Goal: Information Seeking & Learning: Learn about a topic

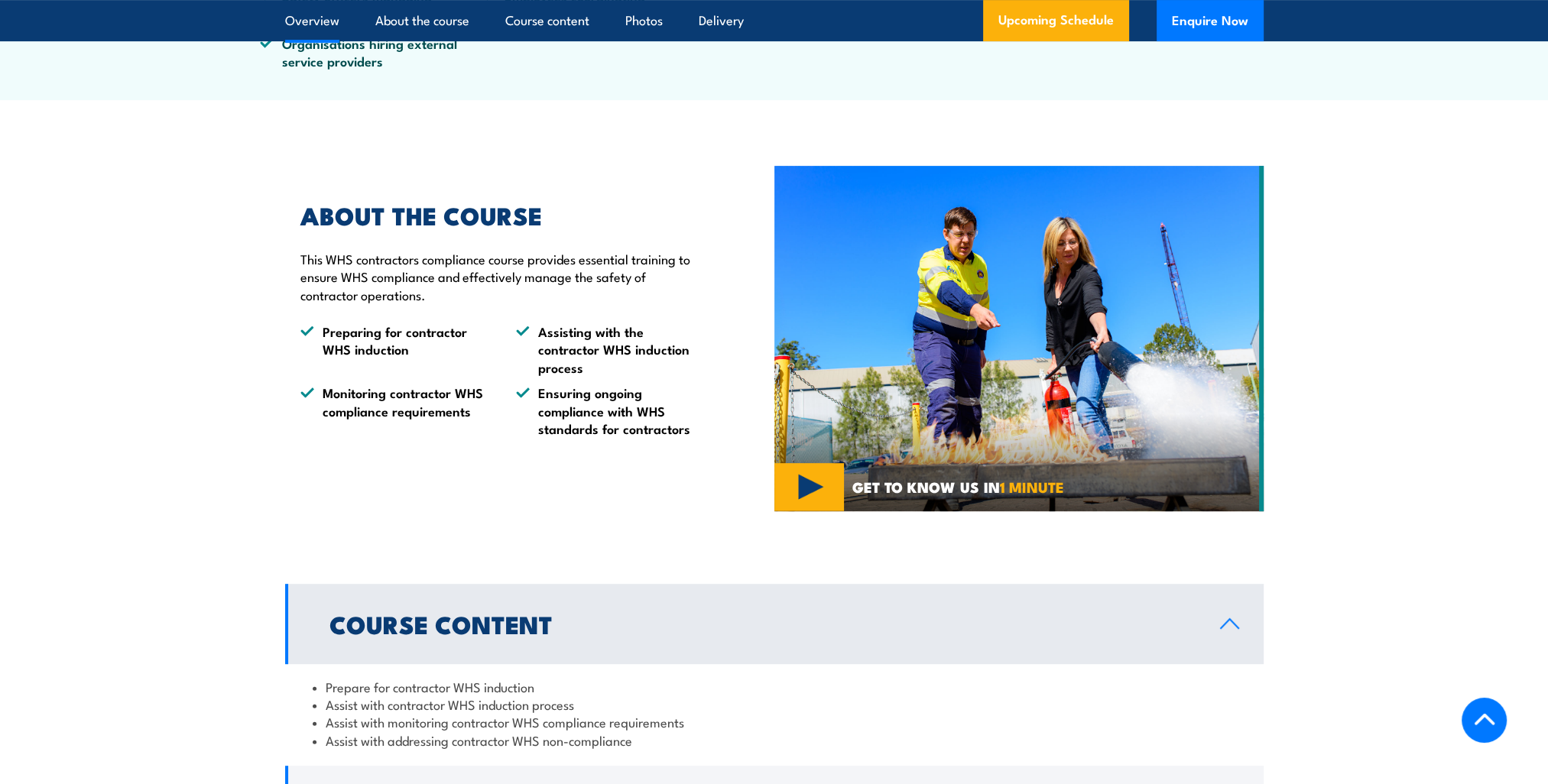
scroll to position [688, 0]
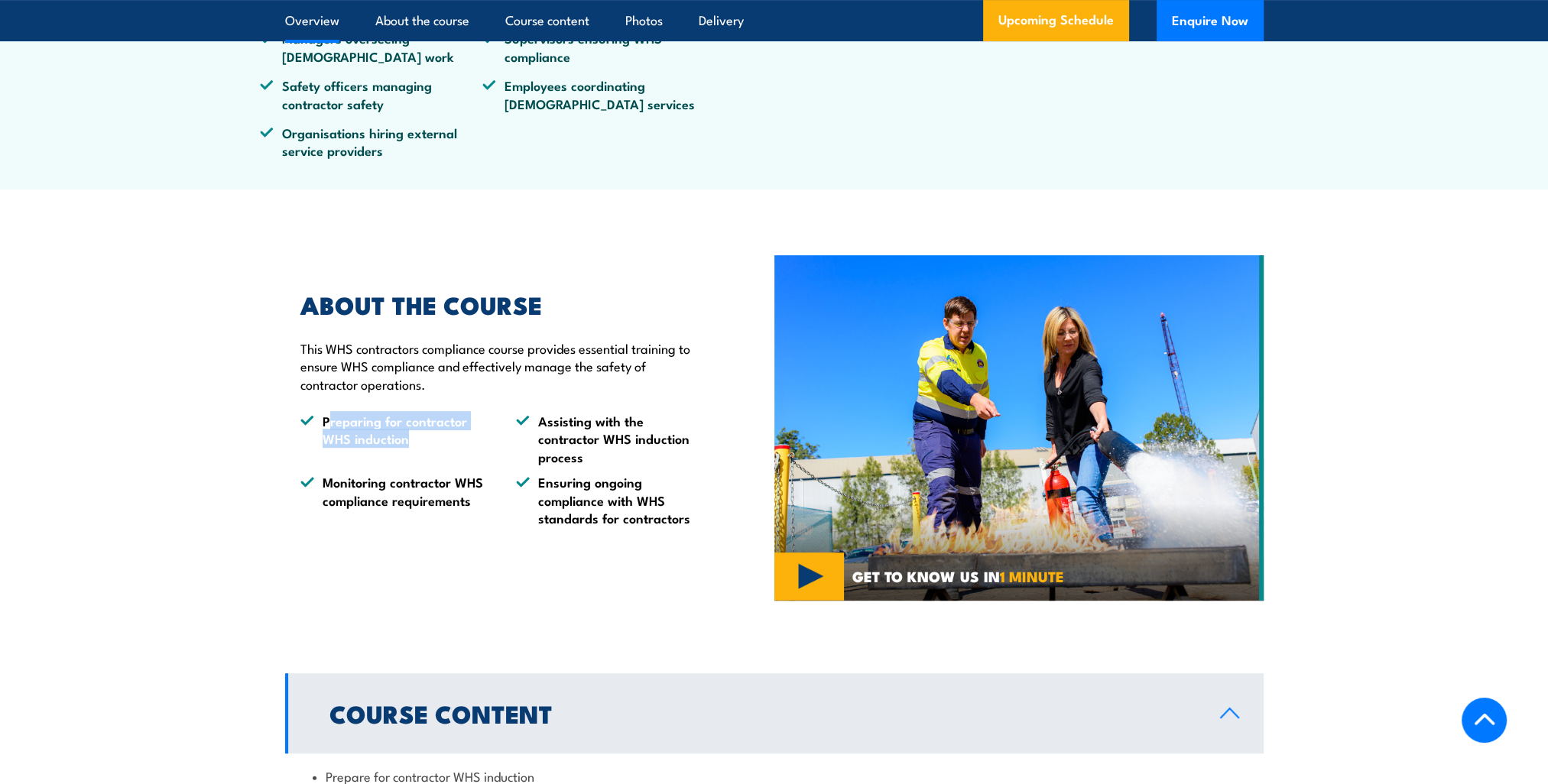
drag, startPoint x: 326, startPoint y: 460, endPoint x: 447, endPoint y: 480, distance: 122.6
click at [447, 465] on li "Preparing for contractor WHS induction" at bounding box center [394, 438] width 188 height 54
drag, startPoint x: 447, startPoint y: 480, endPoint x: 404, endPoint y: 474, distance: 43.4
click at [399, 465] on li "Preparing for contractor WHS induction" at bounding box center [394, 438] width 188 height 54
click at [413, 465] on li "Preparing for contractor WHS induction" at bounding box center [394, 438] width 188 height 54
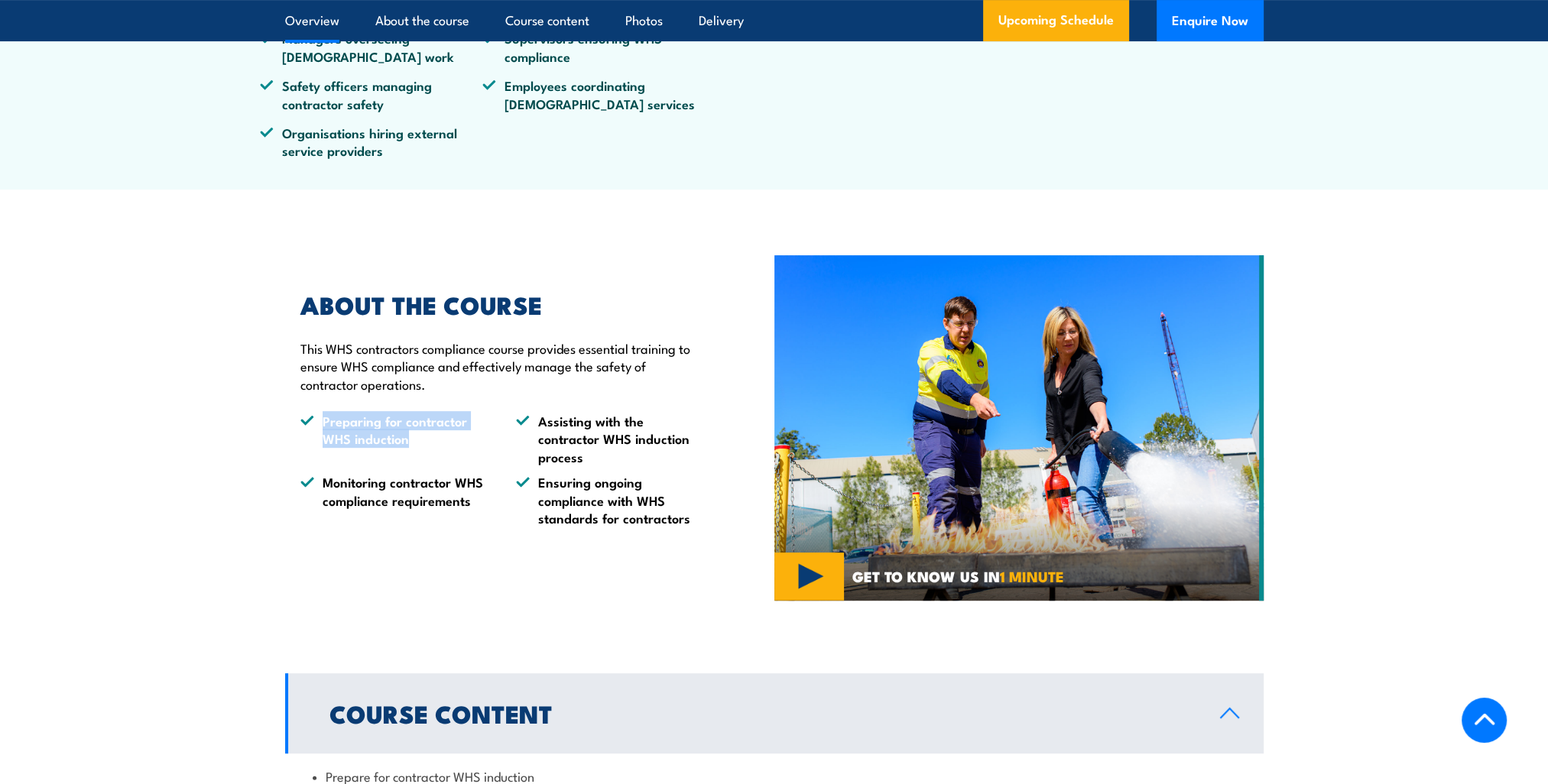
drag, startPoint x: 408, startPoint y: 477, endPoint x: 324, endPoint y: 458, distance: 86.1
click at [324, 458] on li "Preparing for contractor WHS induction" at bounding box center [394, 438] width 188 height 54
copy li "Preparing for contractor WHS induction"
drag, startPoint x: 327, startPoint y: 527, endPoint x: 410, endPoint y: 540, distance: 84.0
click at [410, 526] on li "Monitoring contractor WHS compliance requirements" at bounding box center [394, 500] width 188 height 54
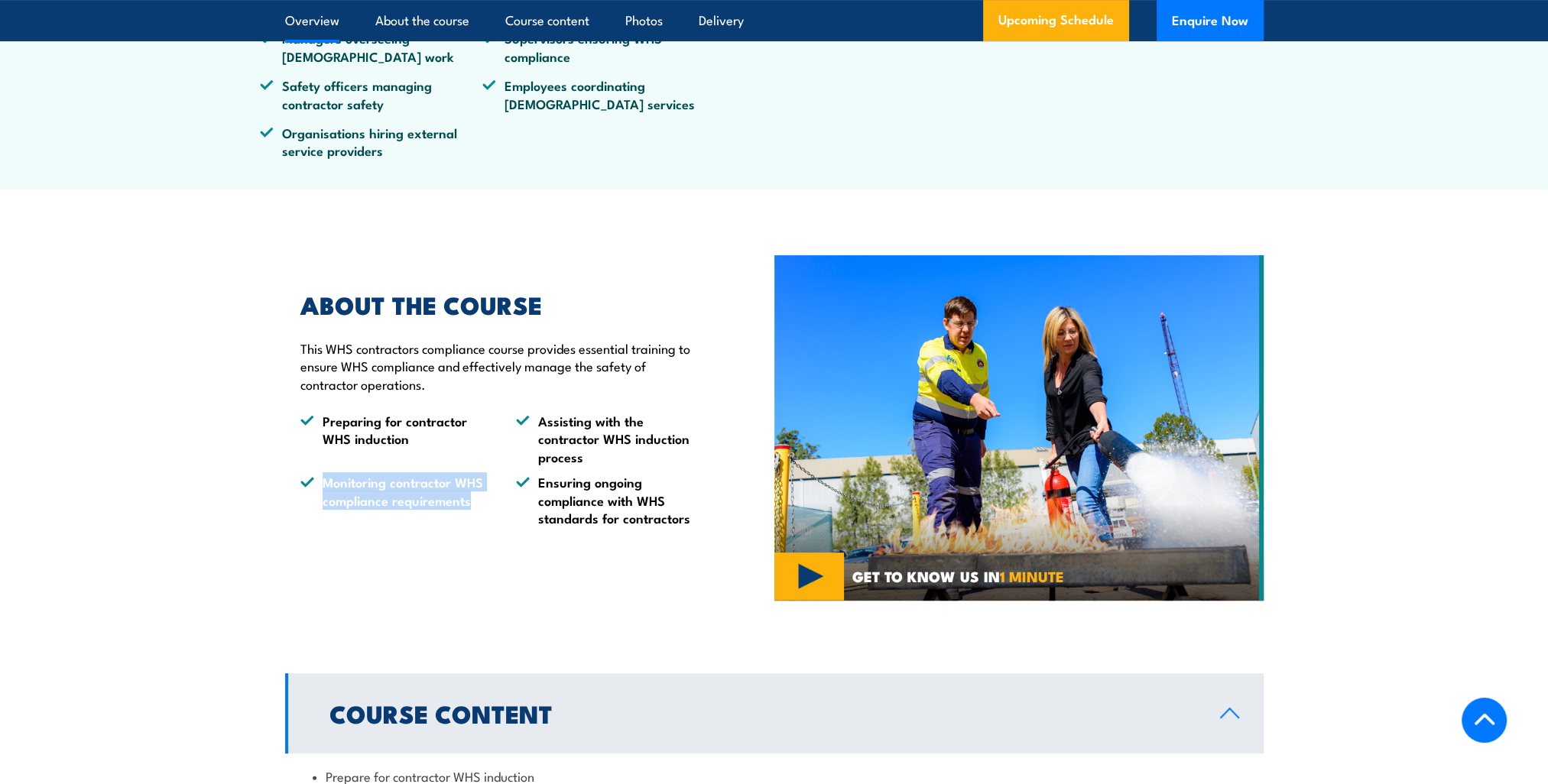
drag, startPoint x: 407, startPoint y: 522, endPoint x: 322, endPoint y: 513, distance: 85.5
click at [322, 513] on li "Monitoring contractor WHS compliance requirements" at bounding box center [394, 500] width 188 height 54
copy li "Monitoring contractor WHS compliance requirements"
drag, startPoint x: 543, startPoint y: 462, endPoint x: 563, endPoint y: 485, distance: 30.5
click at [563, 465] on li "Assisting with the contractor WHS induction process" at bounding box center [609, 438] width 188 height 54
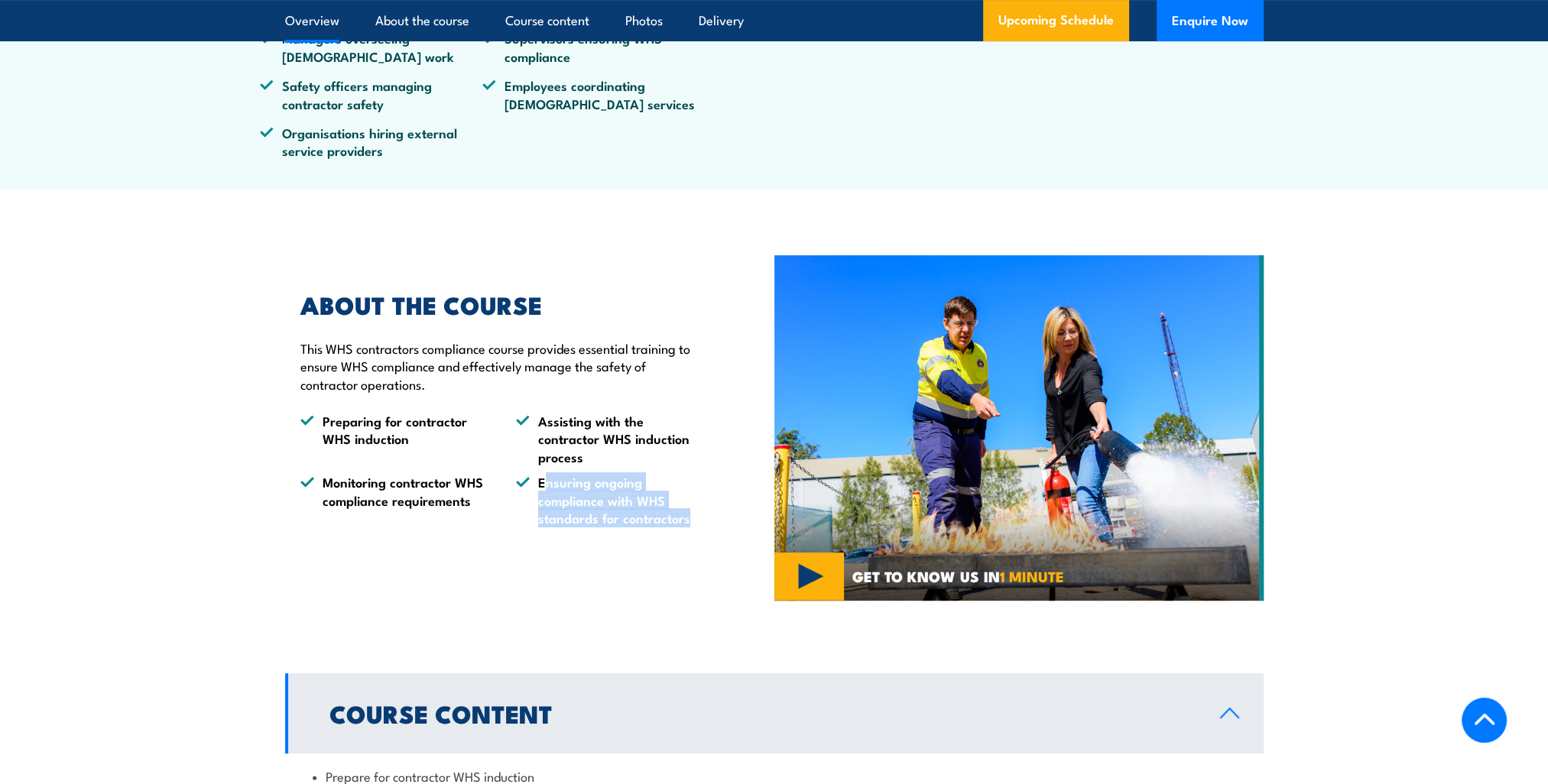
drag, startPoint x: 563, startPoint y: 485, endPoint x: 687, endPoint y: 552, distance: 140.9
click at [687, 526] on li "Ensuring ongoing compliance with WHS standards for contractors" at bounding box center [609, 500] width 188 height 54
click at [685, 526] on li "Ensuring ongoing compliance with WHS standards for contractors" at bounding box center [609, 500] width 188 height 54
click at [688, 526] on li "Ensuring ongoing compliance with WHS standards for contractors" at bounding box center [609, 500] width 188 height 54
drag, startPoint x: 686, startPoint y: 554, endPoint x: 540, endPoint y: 525, distance: 148.9
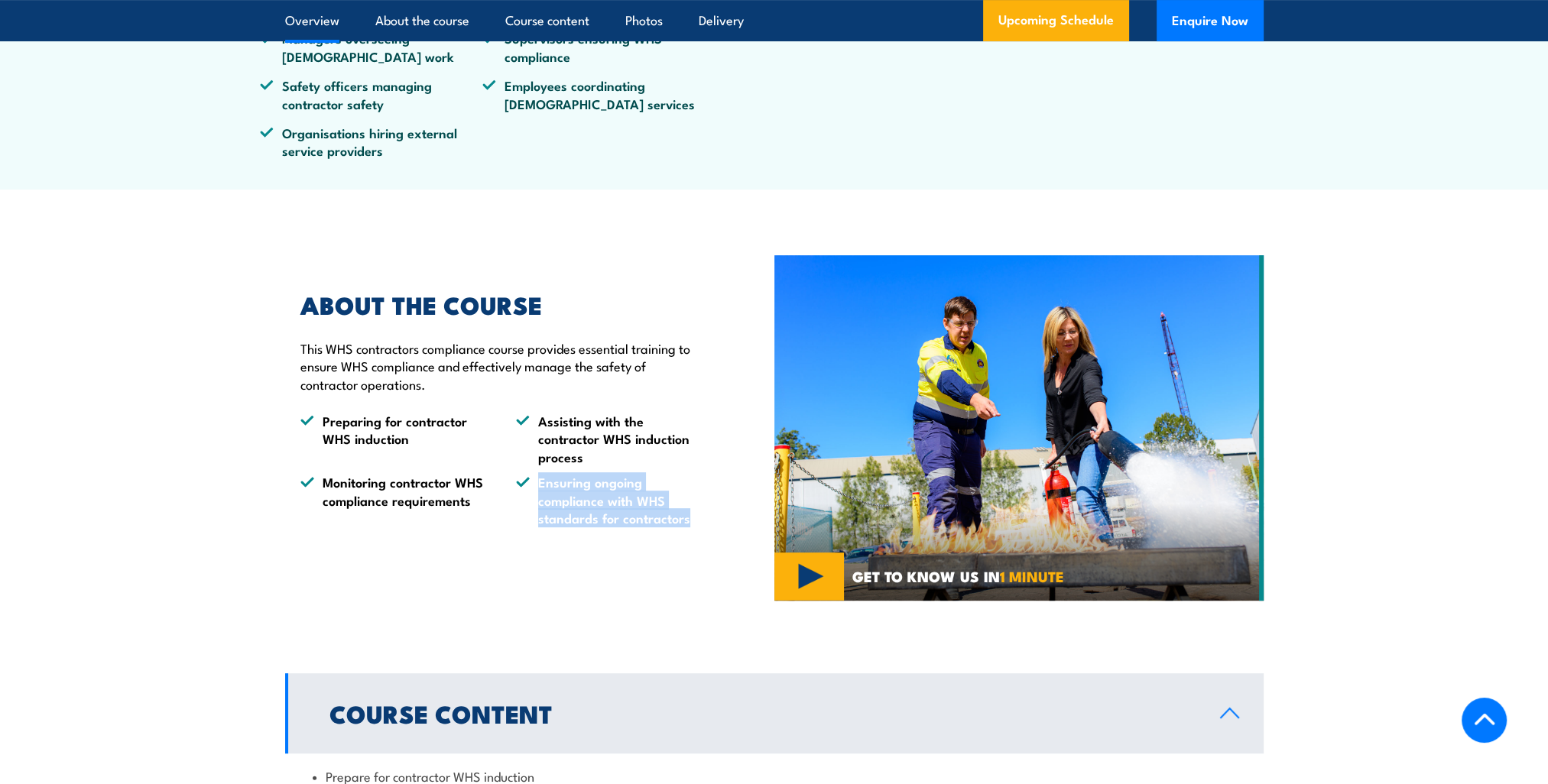
click at [540, 525] on li "Ensuring ongoing compliance with WHS standards for contractors" at bounding box center [609, 500] width 188 height 54
copy li "Ensuring ongoing compliance with WHS standards for contractors"
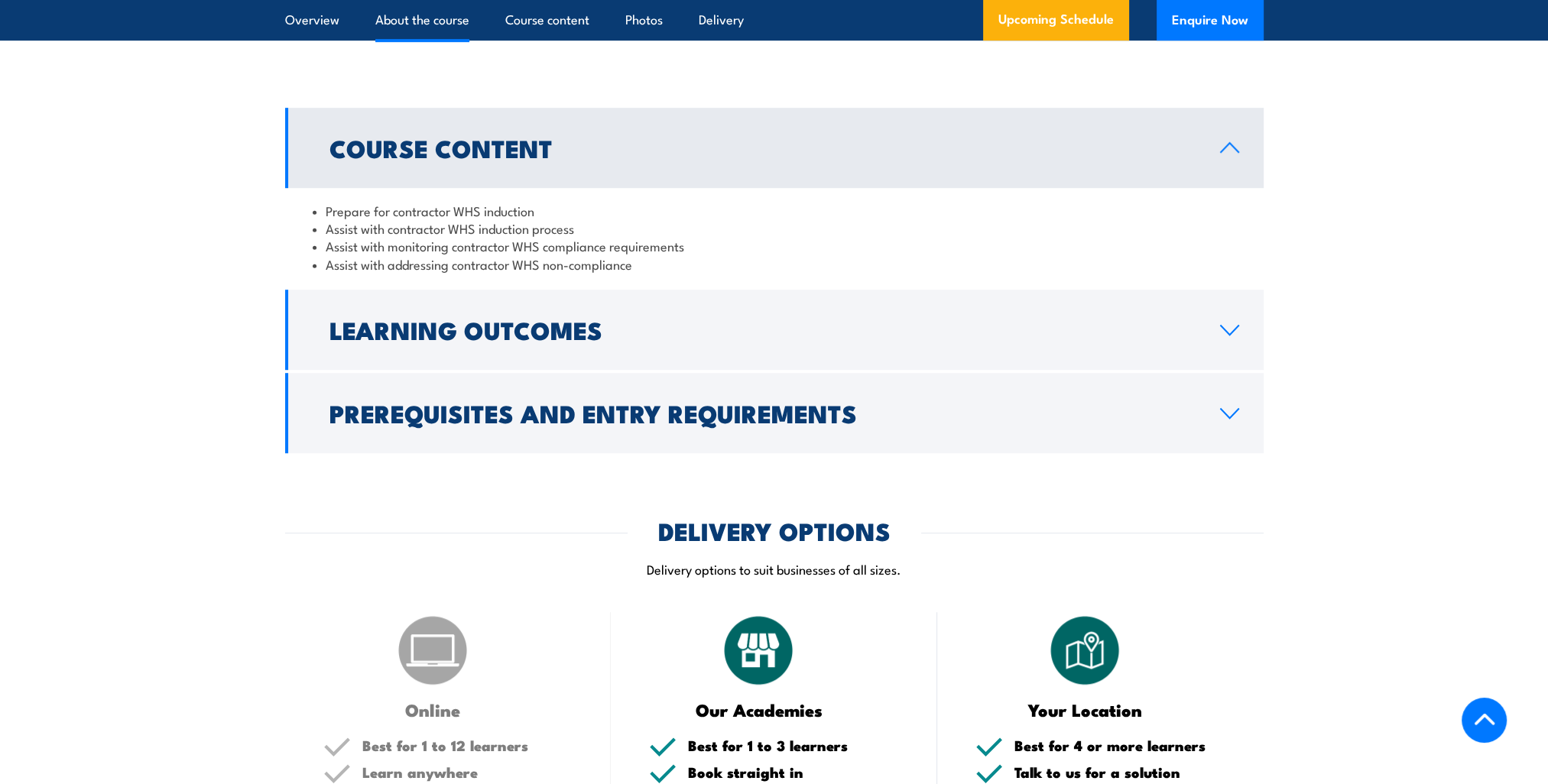
scroll to position [1299, 0]
